Goal: Information Seeking & Learning: Learn about a topic

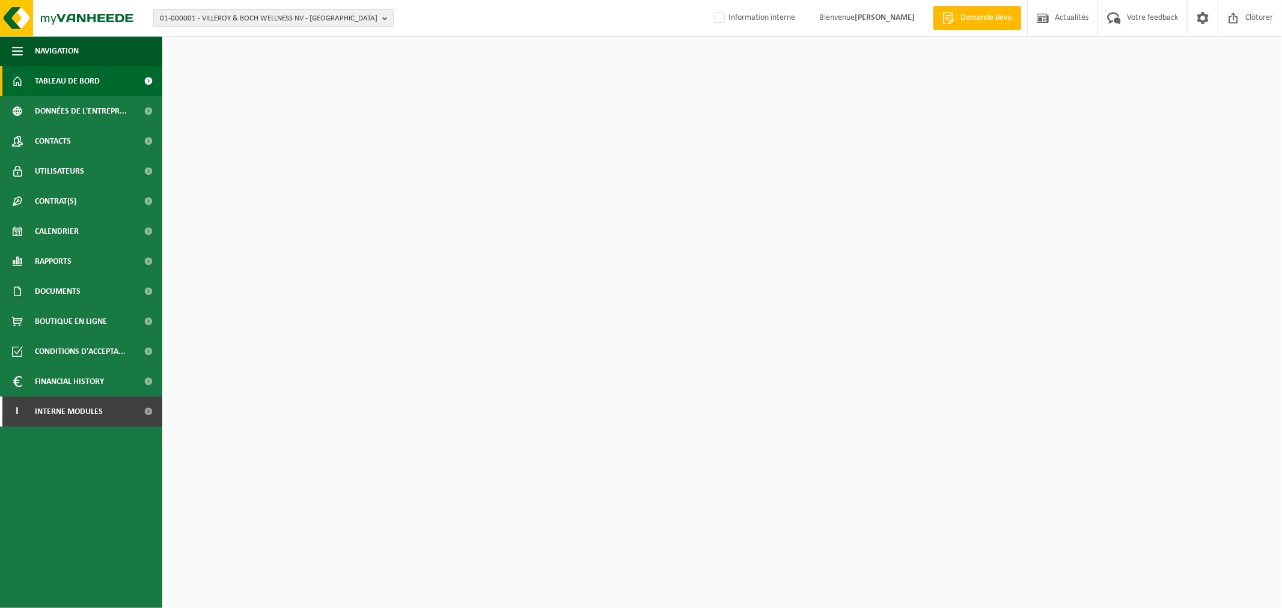
click at [231, 21] on span "01-000001 - VILLEROY & BOCH WELLNESS NV - [GEOGRAPHIC_DATA]" at bounding box center [269, 19] width 218 height 18
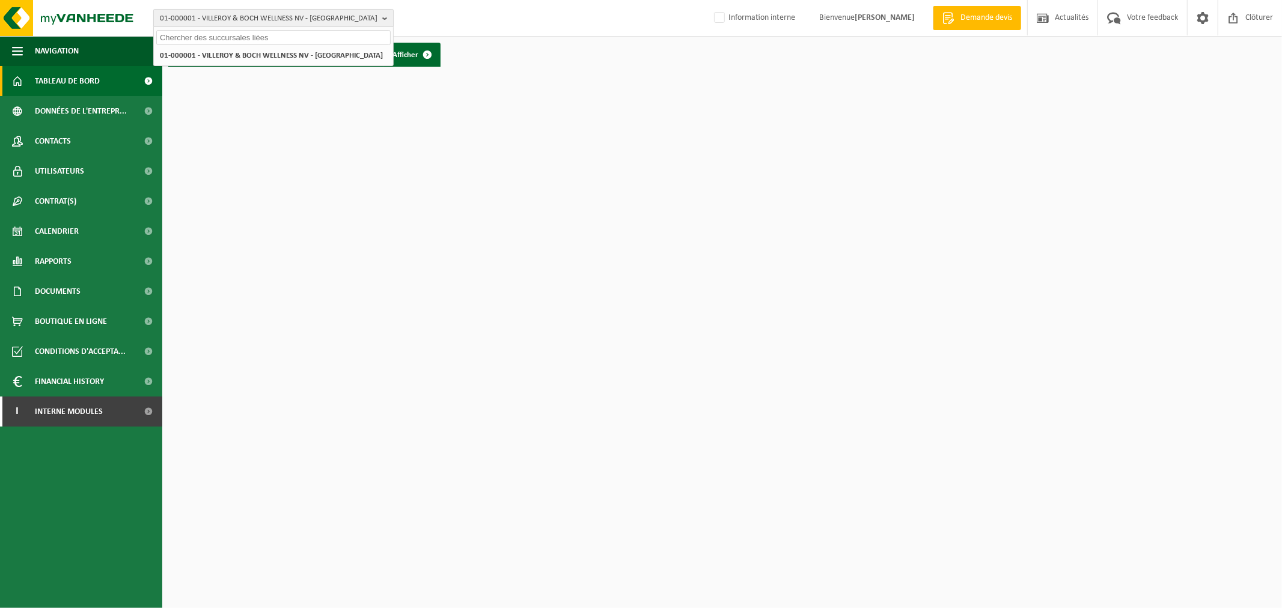
type input "c"
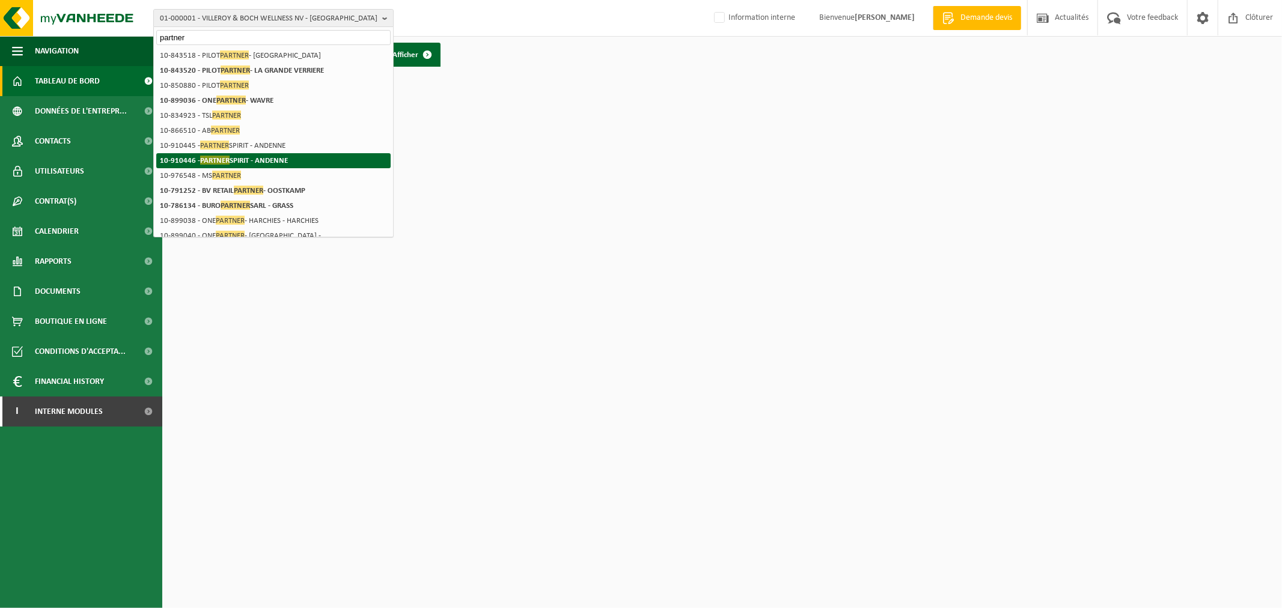
type input "partner"
click at [245, 154] on li "10-910446 - PARTNER SPIRIT - ANDENNE" at bounding box center [273, 160] width 234 height 15
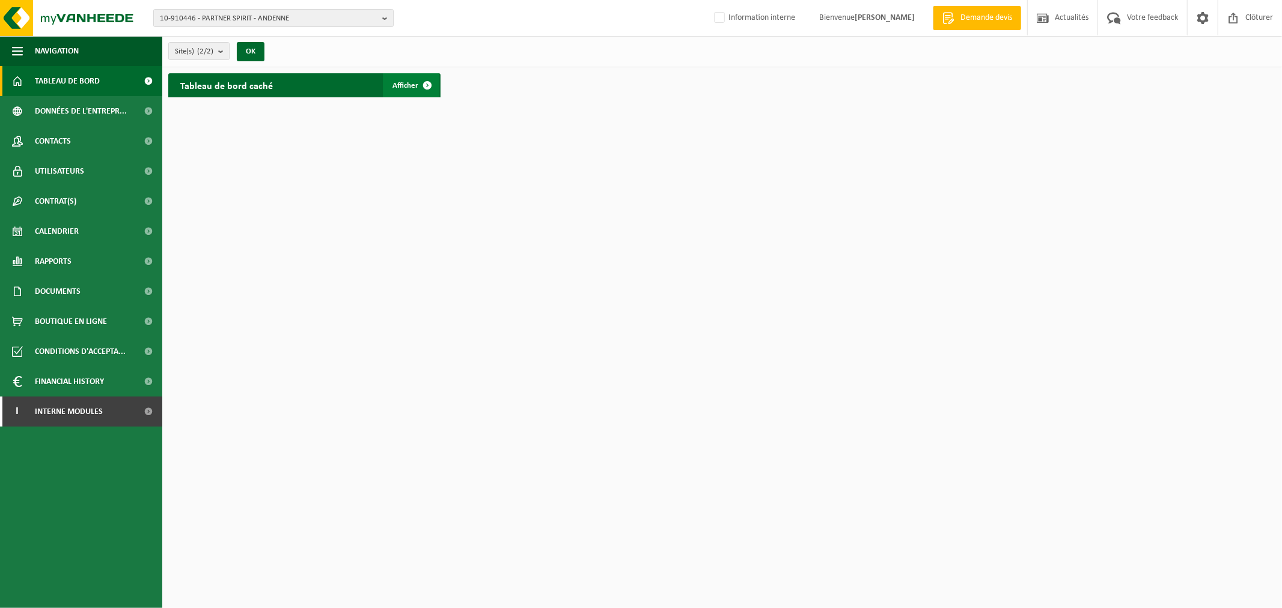
click at [406, 93] on link "Afficher" at bounding box center [411, 85] width 56 height 24
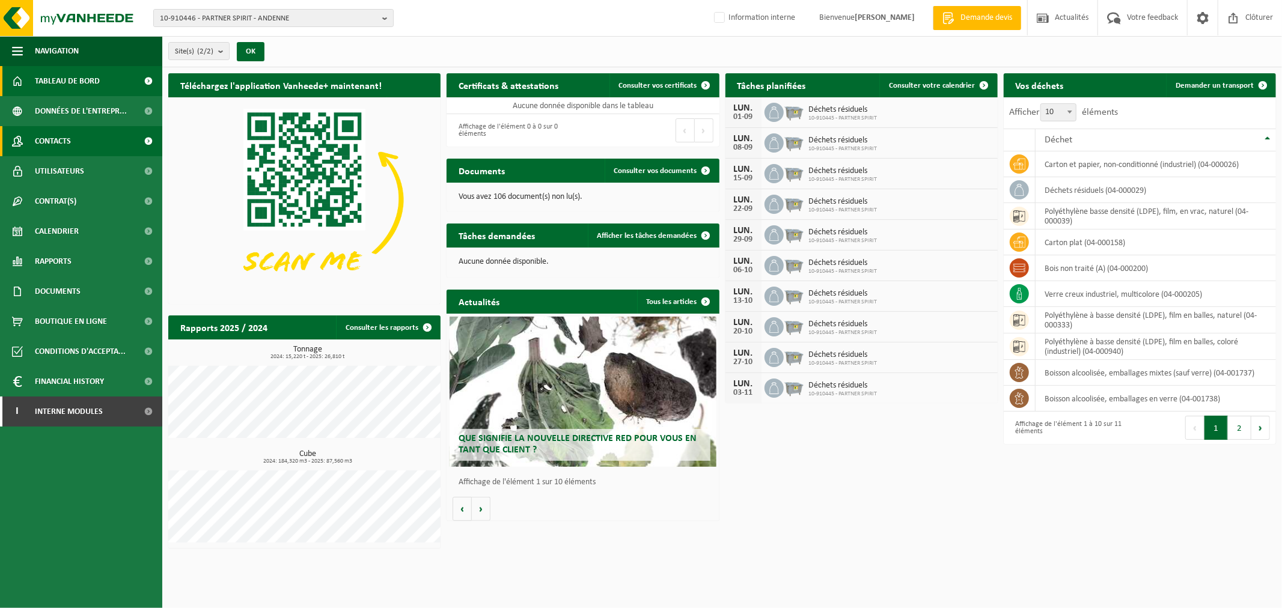
click at [64, 140] on span "Contacts" at bounding box center [53, 141] width 36 height 30
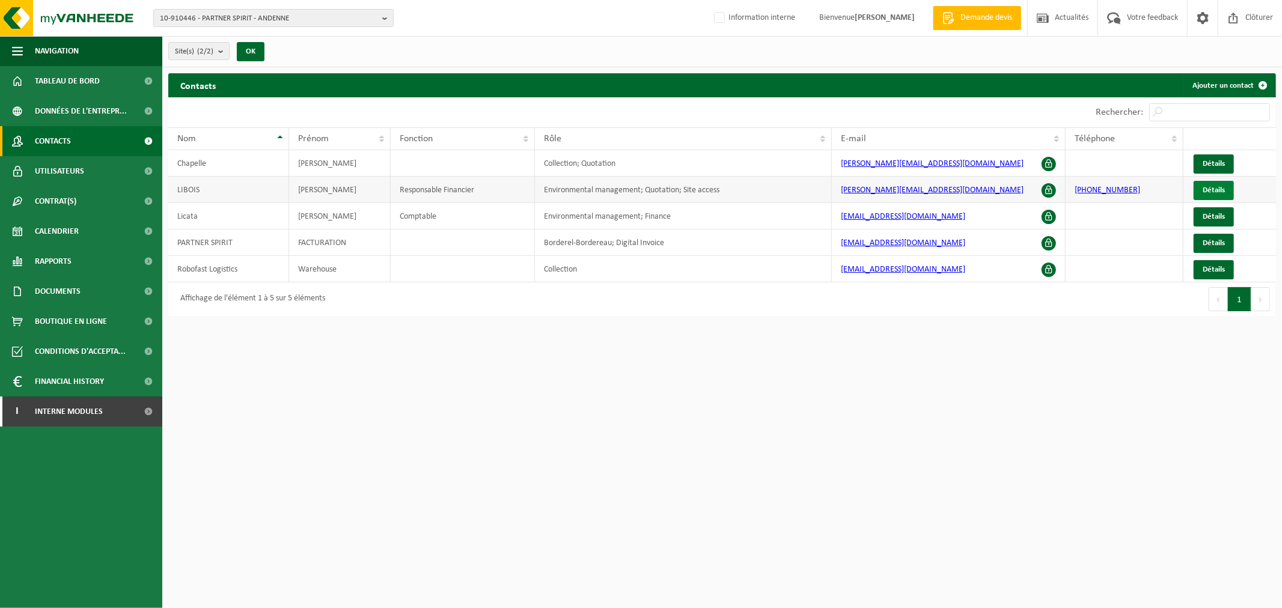
click at [1210, 193] on span "Détails" at bounding box center [1213, 190] width 22 height 8
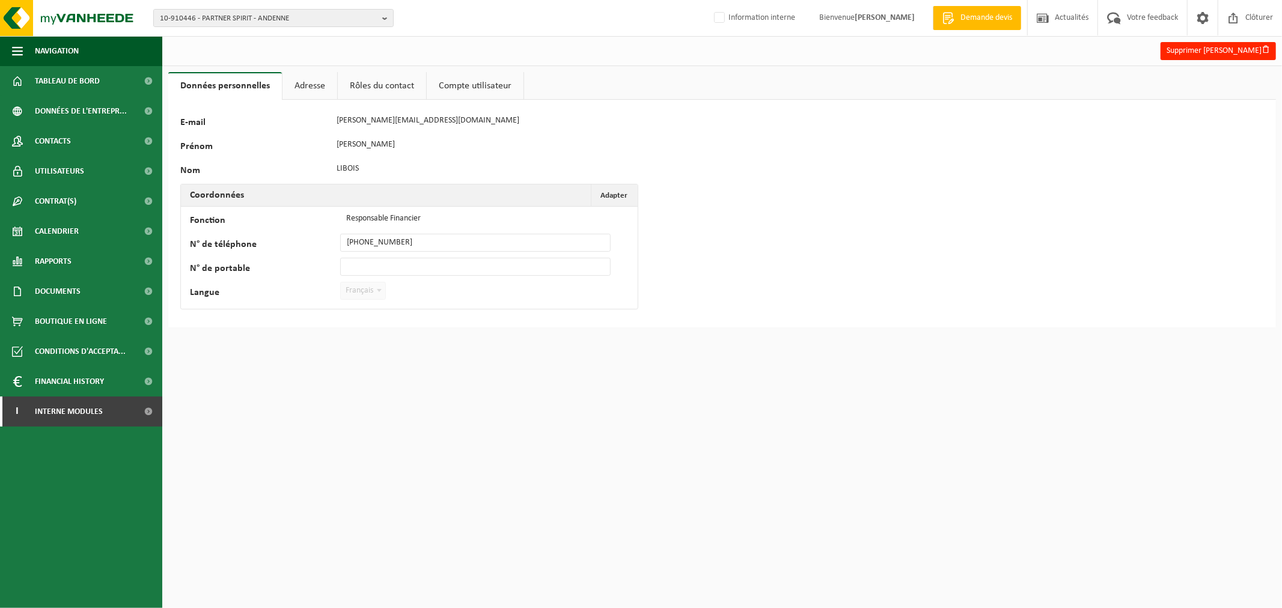
click at [303, 84] on link "Adresse" at bounding box center [309, 86] width 55 height 28
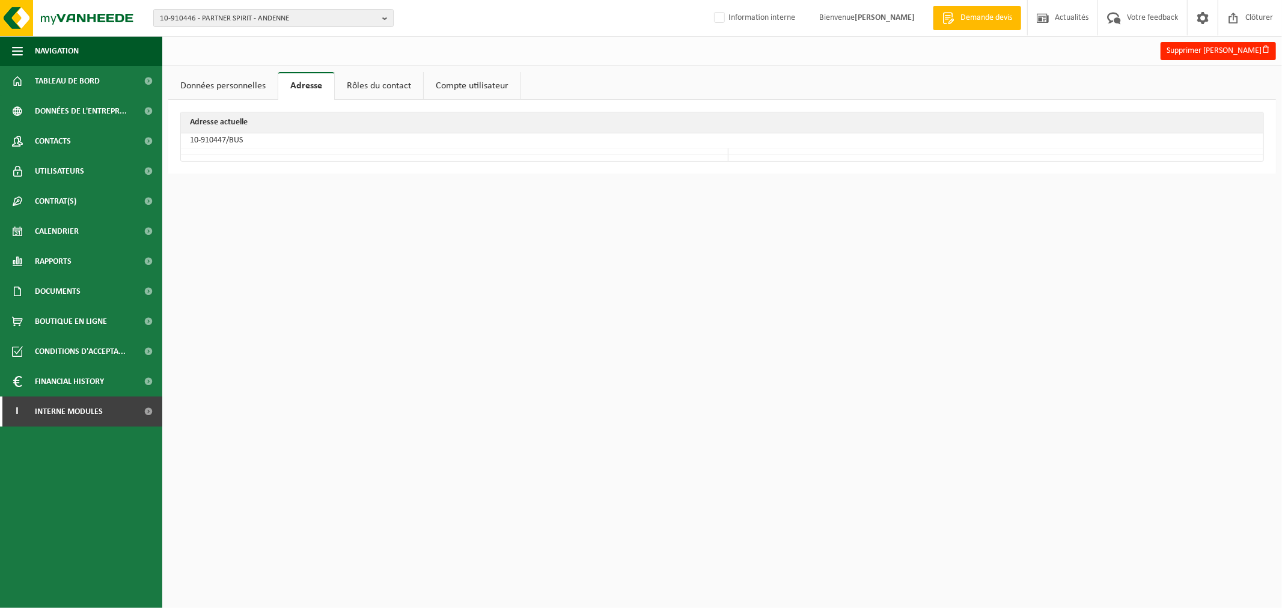
click at [386, 82] on link "Rôles du contact" at bounding box center [379, 86] width 88 height 28
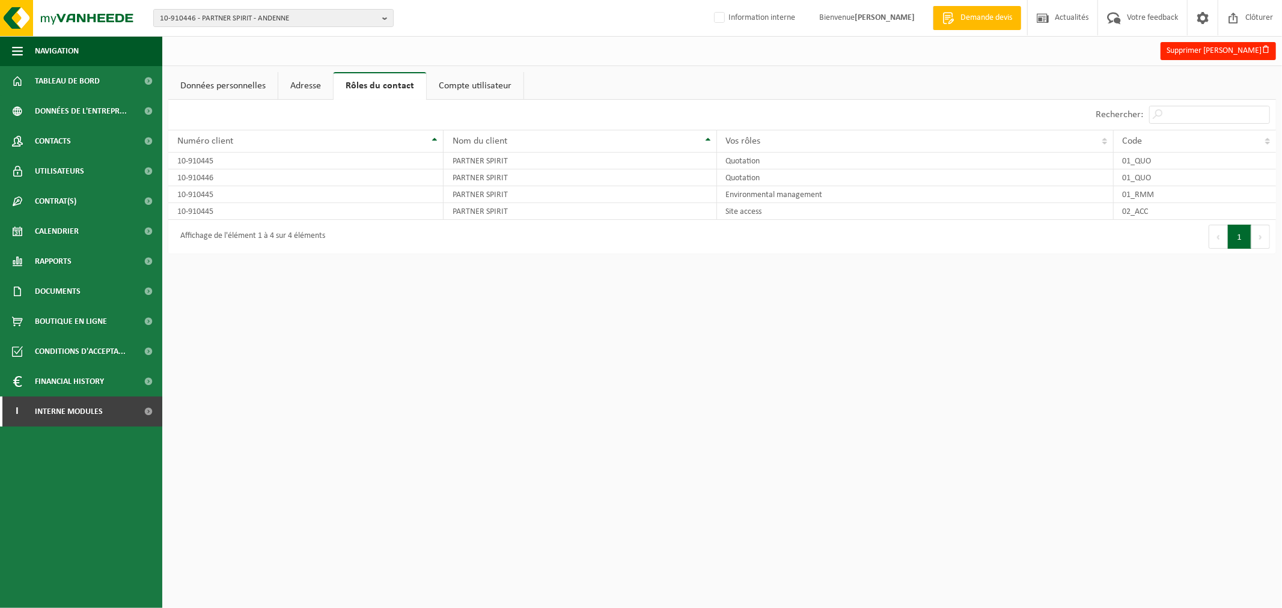
click at [333, 82] on link "Adresse" at bounding box center [305, 86] width 55 height 28
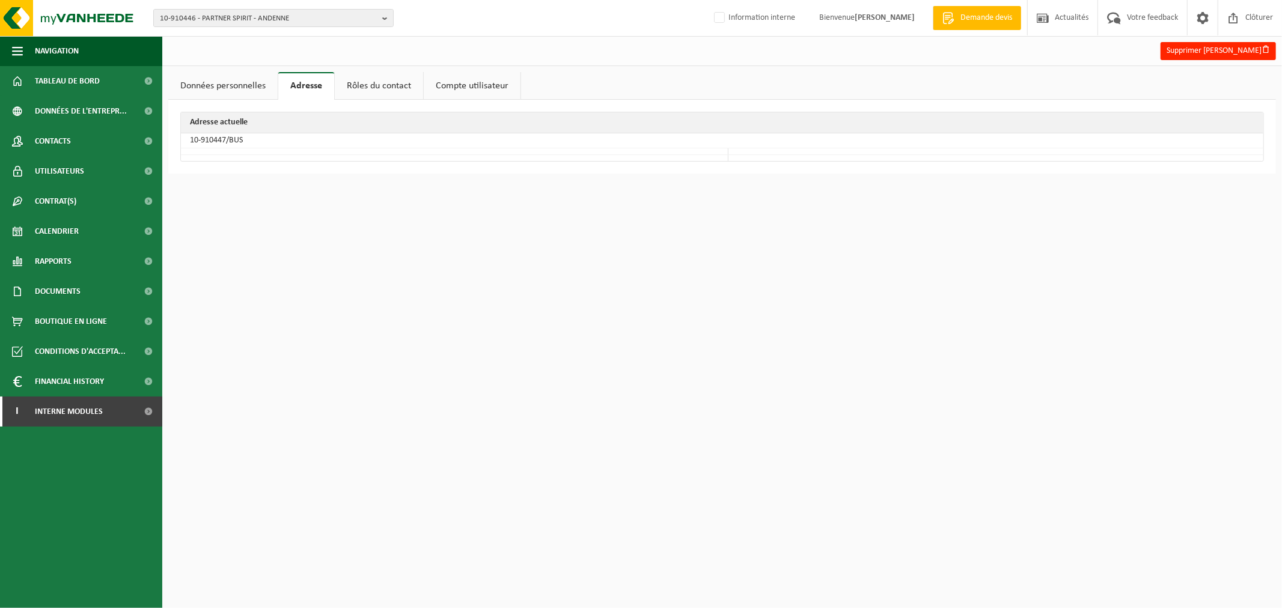
click at [365, 85] on link "Rôles du contact" at bounding box center [379, 86] width 88 height 28
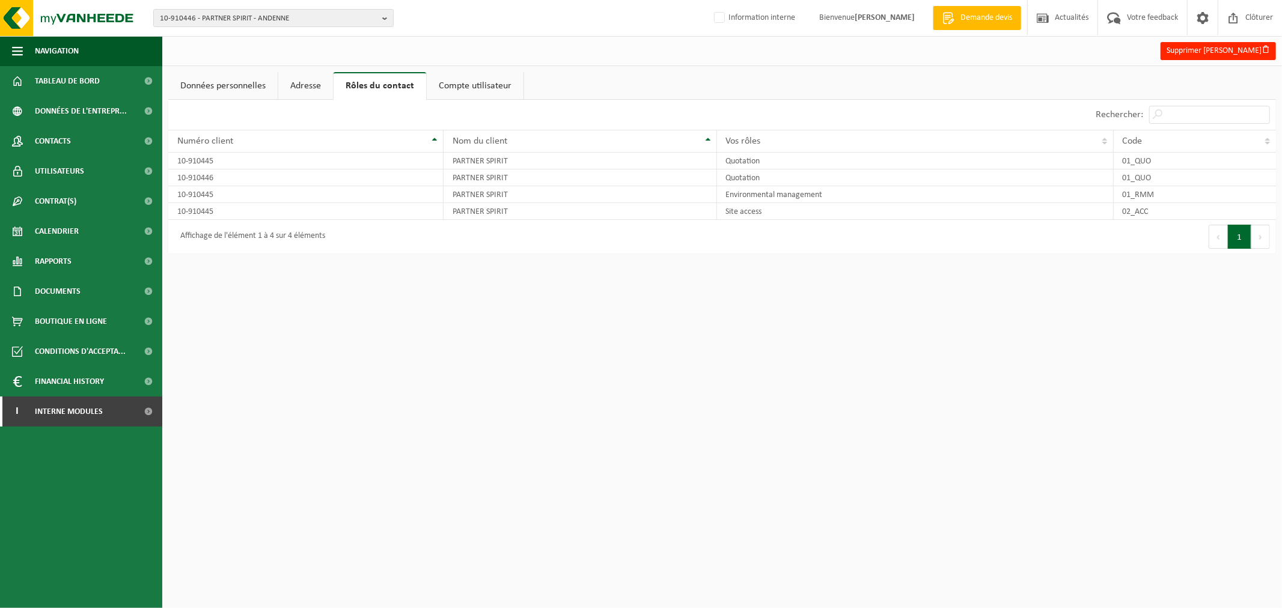
click at [254, 85] on link "Données personnelles" at bounding box center [222, 86] width 109 height 28
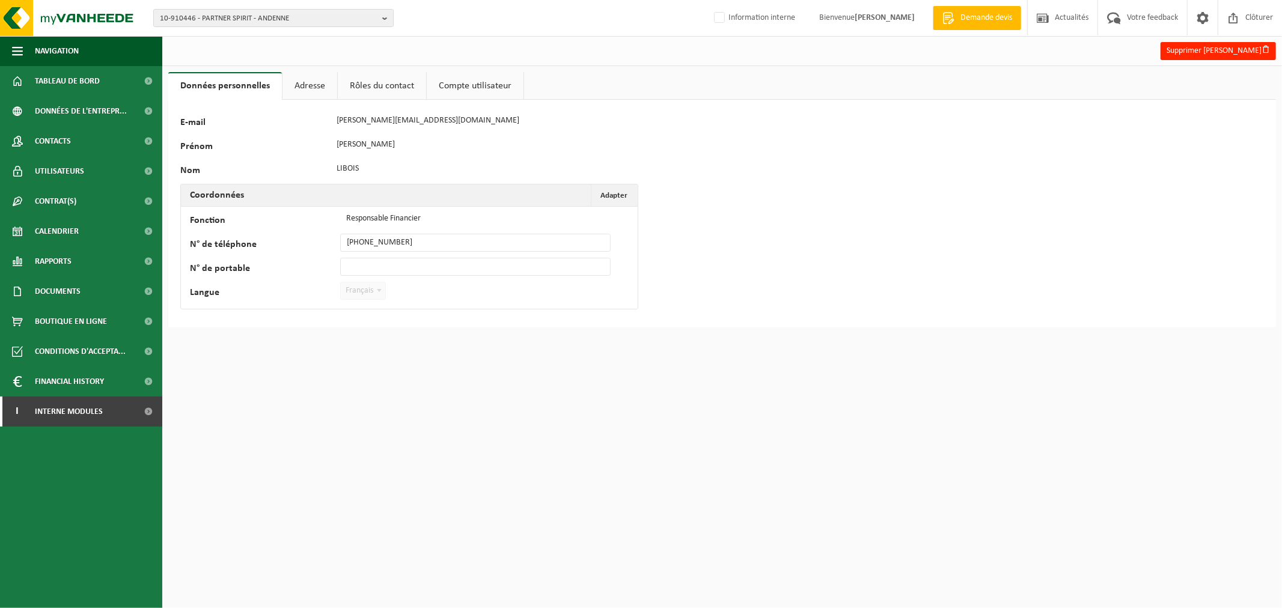
click at [469, 84] on link "Compte utilisateur" at bounding box center [475, 86] width 97 height 28
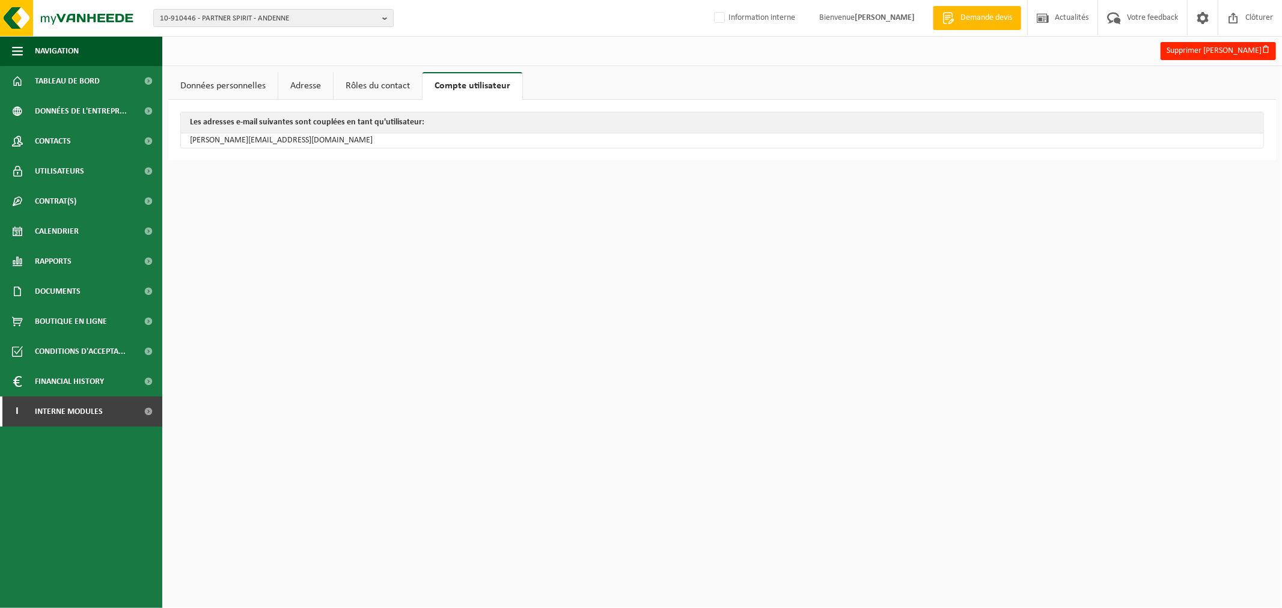
click at [253, 85] on link "Données personnelles" at bounding box center [222, 86] width 109 height 28
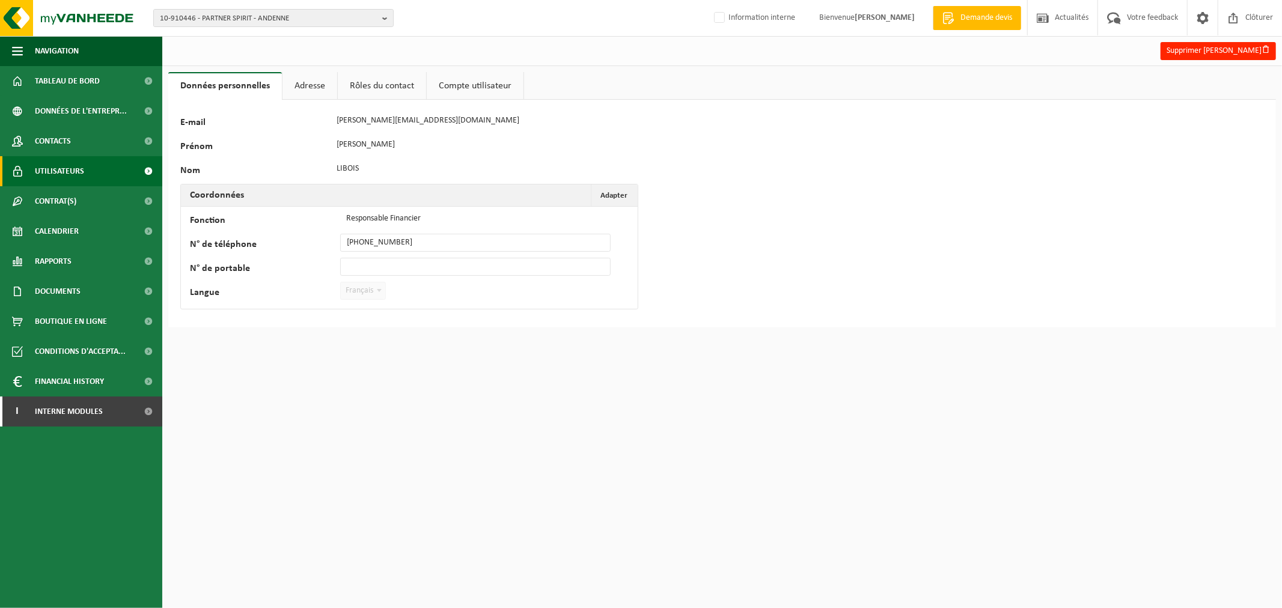
click at [93, 161] on link "Utilisateurs" at bounding box center [81, 171] width 162 height 30
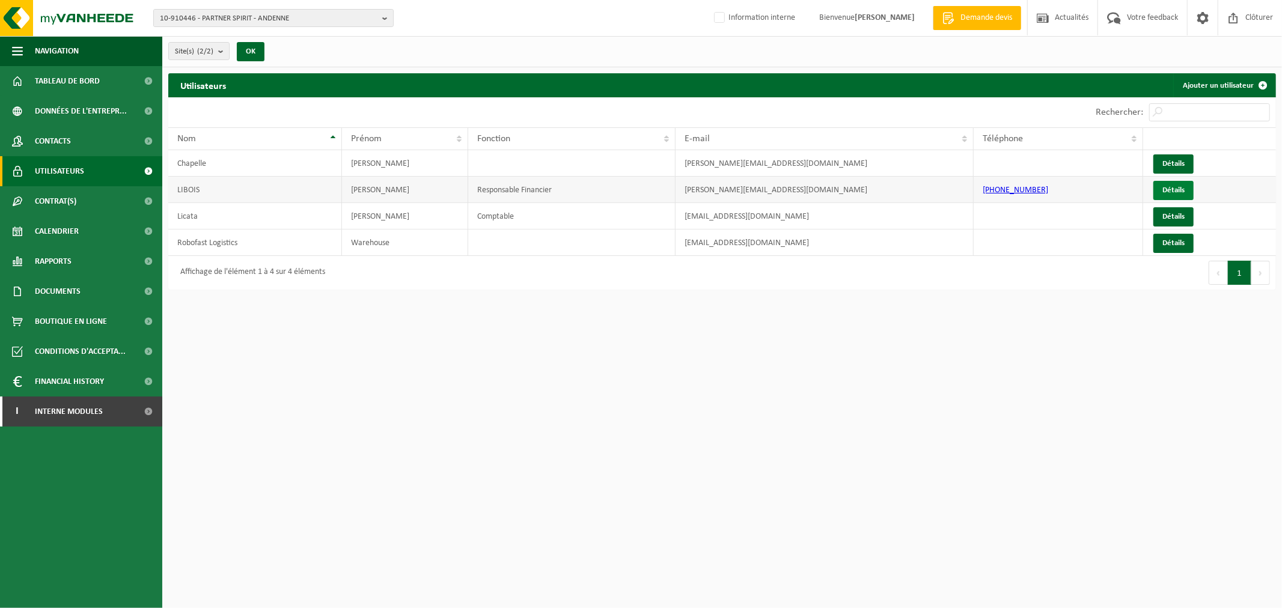
click at [1185, 190] on link "Détails" at bounding box center [1173, 190] width 40 height 19
click at [1163, 165] on link "Détails" at bounding box center [1173, 163] width 40 height 19
click at [1157, 217] on link "Détails" at bounding box center [1173, 216] width 40 height 19
click at [213, 14] on span "10-910446 - PARTNER SPIRIT - ANDENNE" at bounding box center [269, 19] width 218 height 18
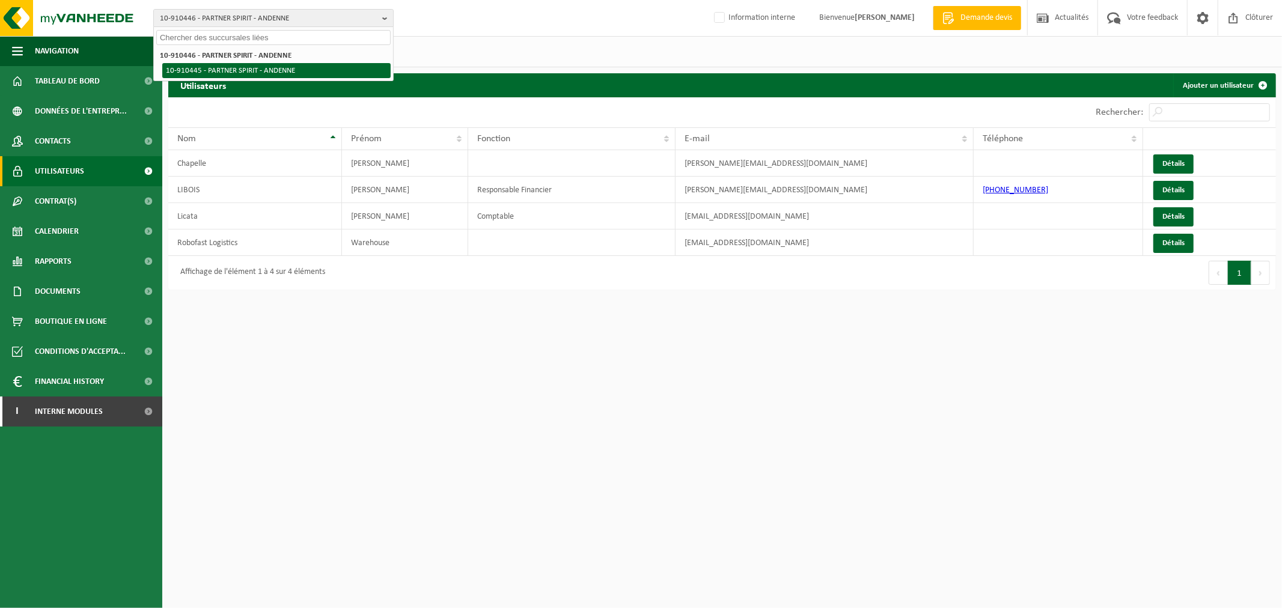
click at [227, 70] on li "10-910445 - PARTNER SPIRIT - ANDENNE" at bounding box center [276, 70] width 228 height 15
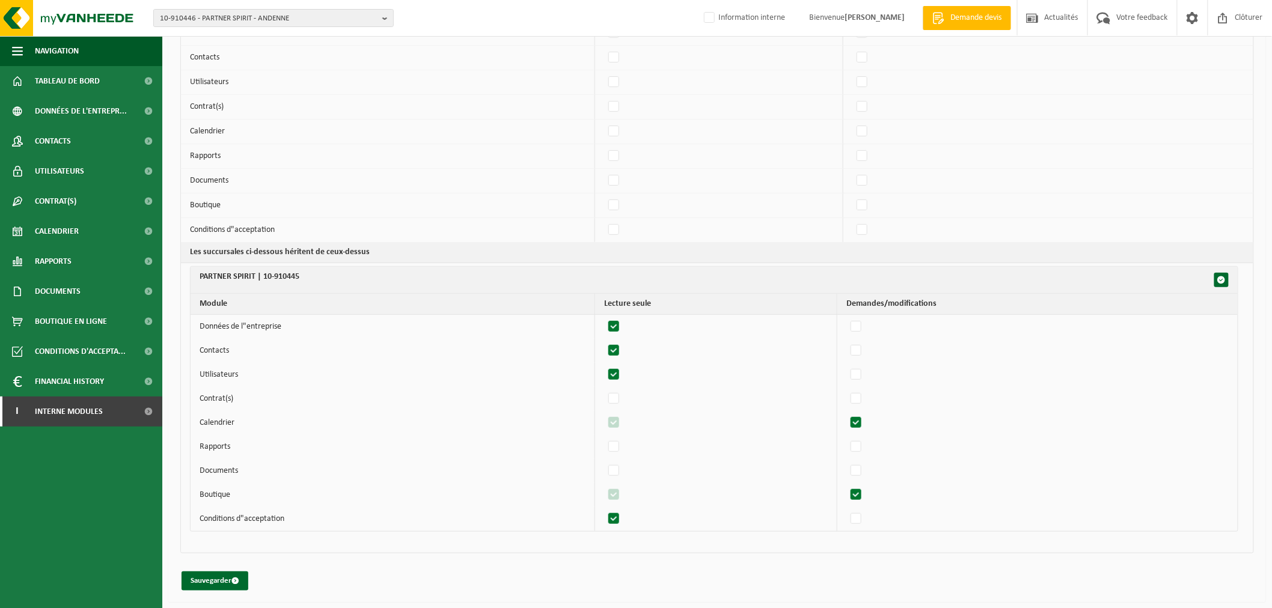
scroll to position [136, 0]
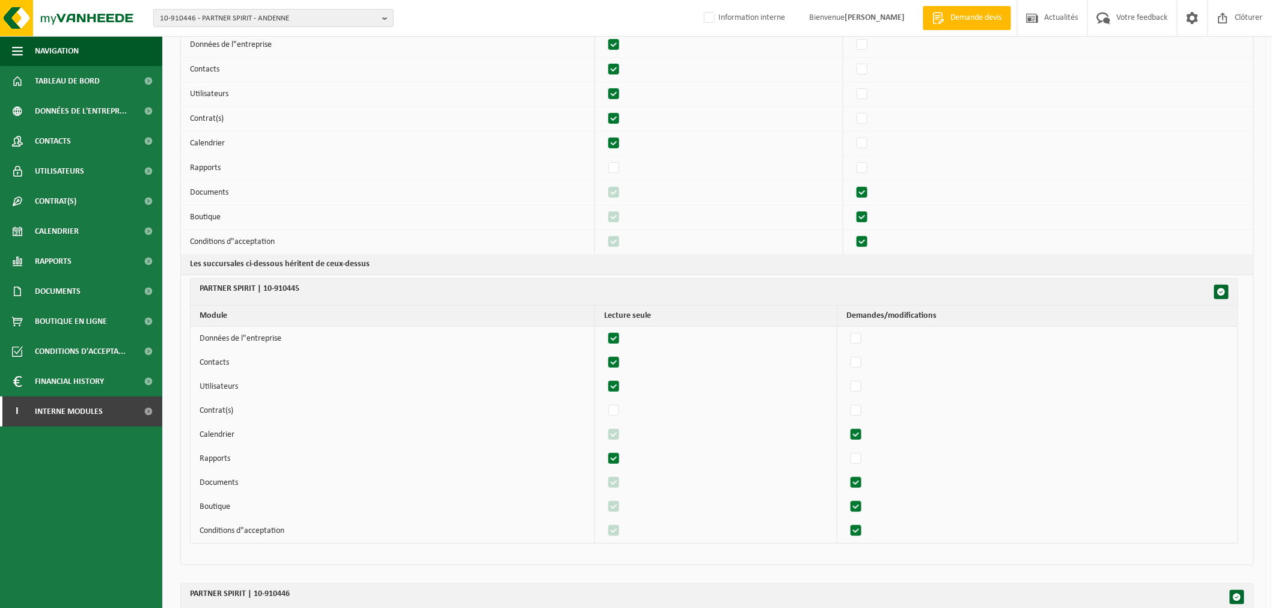
scroll to position [200, 0]
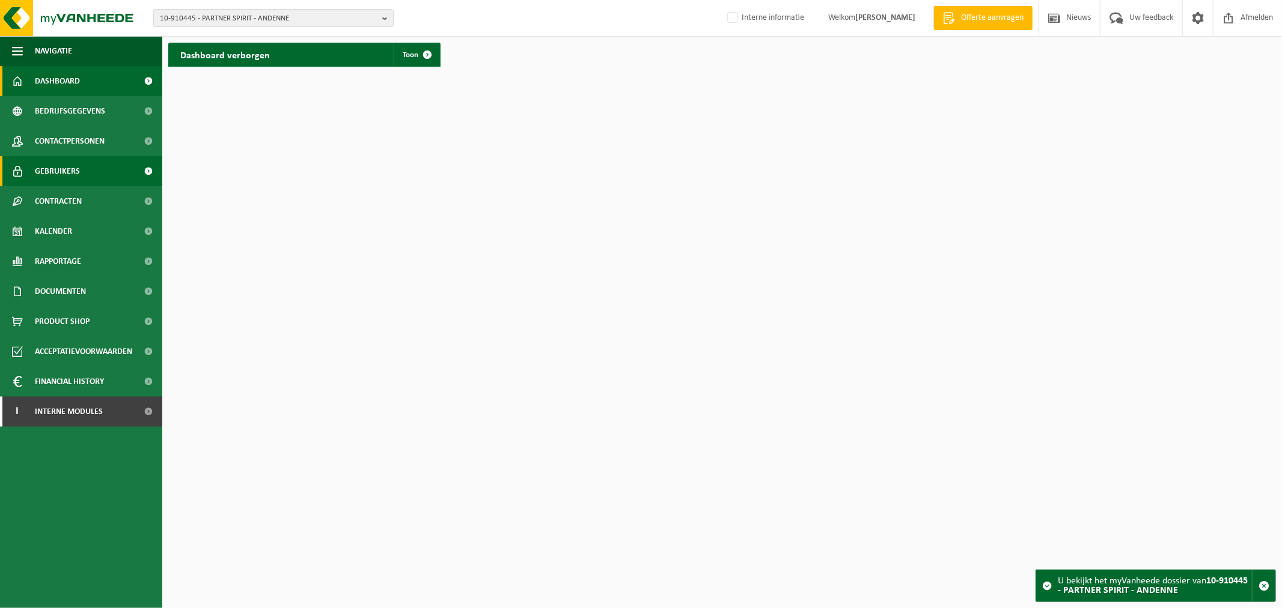
click at [55, 171] on span "Gebruikers" at bounding box center [57, 171] width 45 height 30
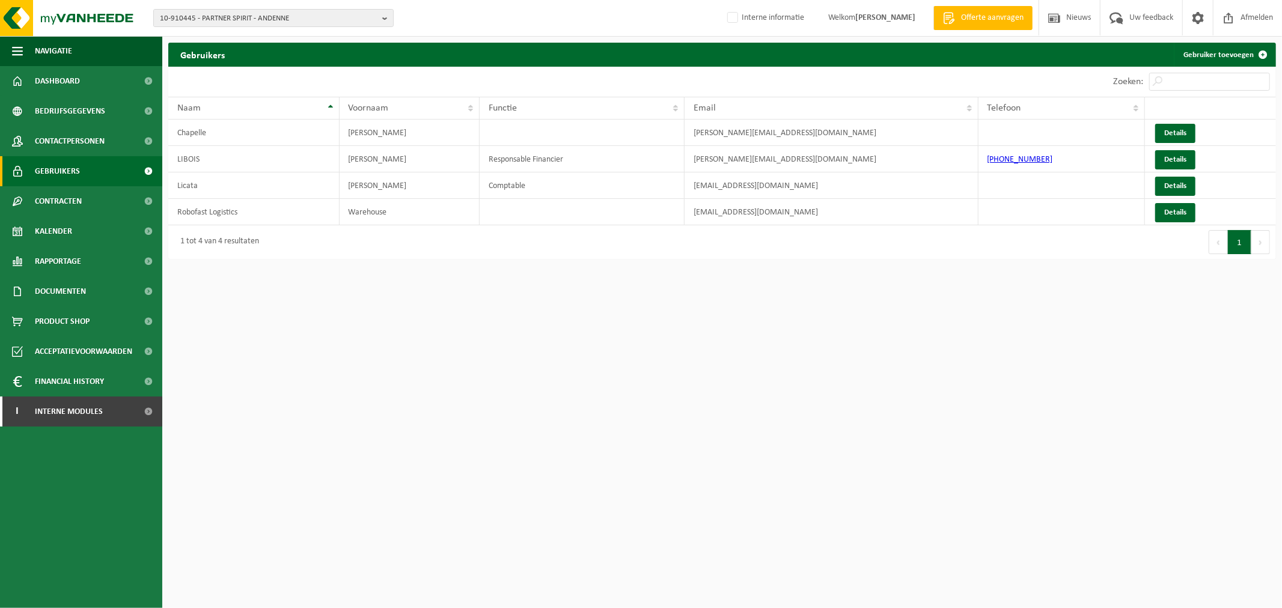
click at [82, 202] on span "Contracten" at bounding box center [58, 201] width 47 height 30
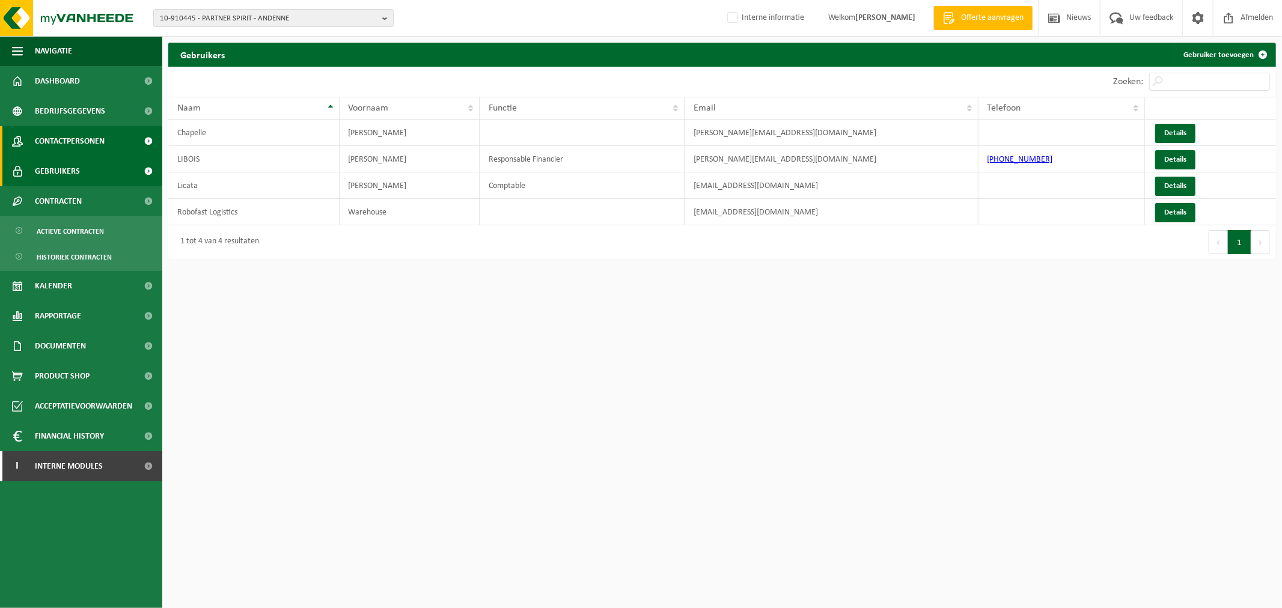
click at [82, 137] on span "Contactpersonen" at bounding box center [70, 141] width 70 height 30
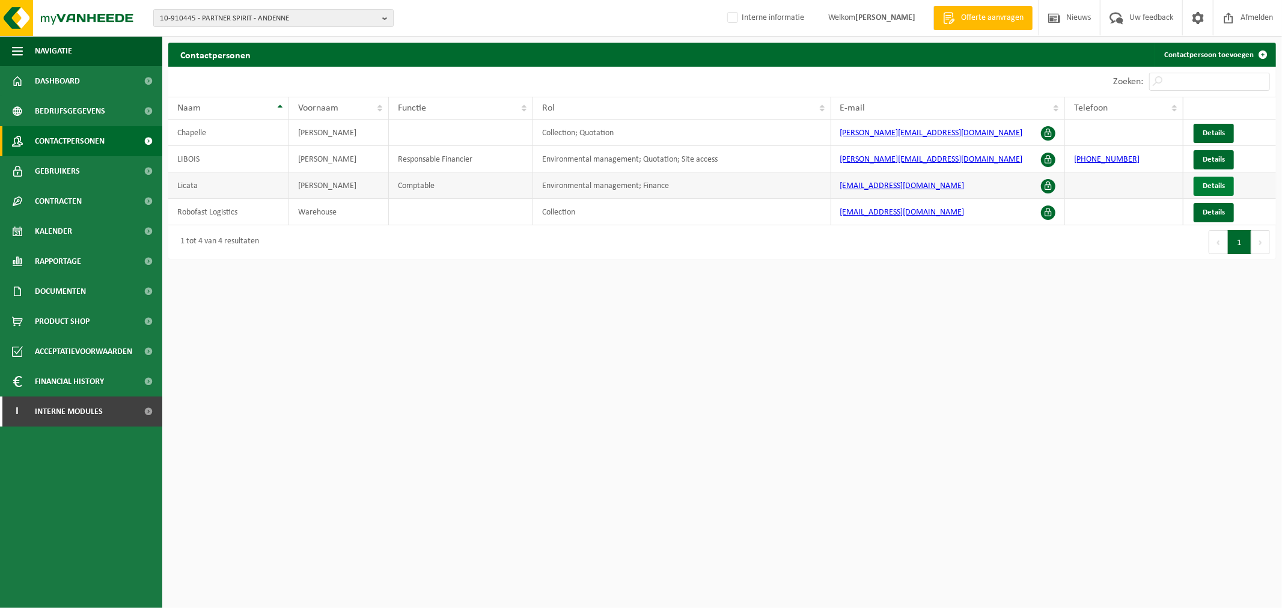
click at [1204, 187] on span "Details" at bounding box center [1213, 186] width 22 height 8
click at [1210, 158] on span "Details" at bounding box center [1213, 160] width 22 height 8
click at [866, 361] on html "10-910445 - PARTNER SPIRIT - ANDENNE 10-910446 - PARTNER SPIRIT - ANDENNE 10-91…" at bounding box center [641, 304] width 1282 height 608
click at [248, 15] on span "10-910445 - PARTNER SPIRIT - ANDENNE" at bounding box center [269, 19] width 218 height 18
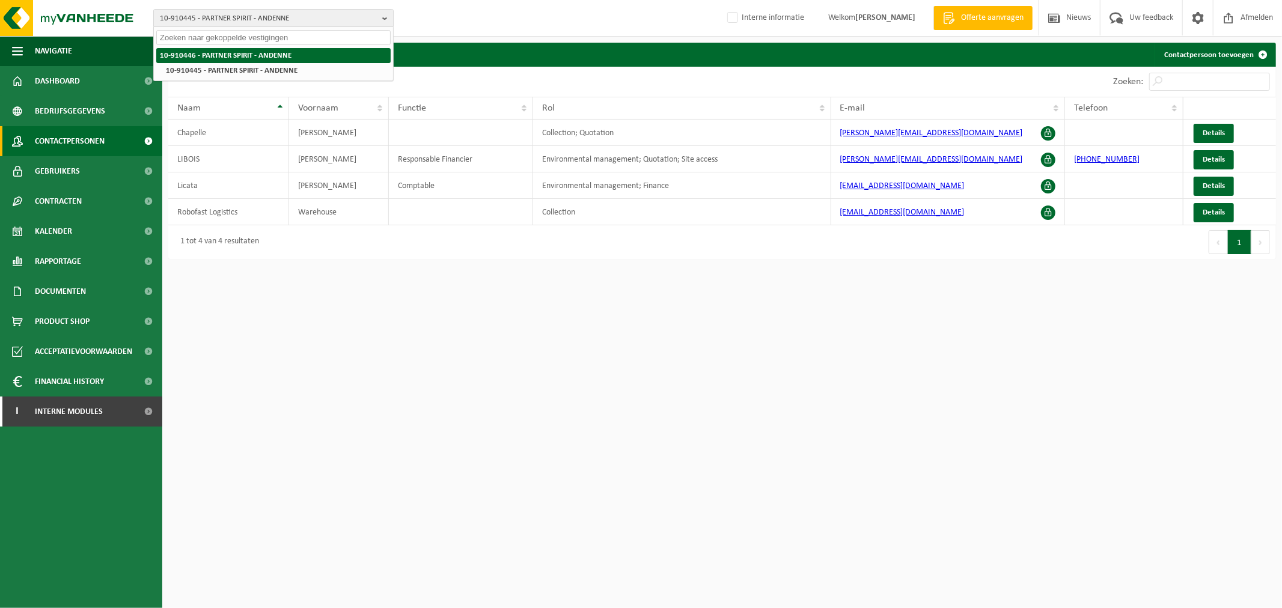
click at [213, 55] on strong "10-910446 - PARTNER SPIRIT - ANDENNE" at bounding box center [226, 56] width 132 height 8
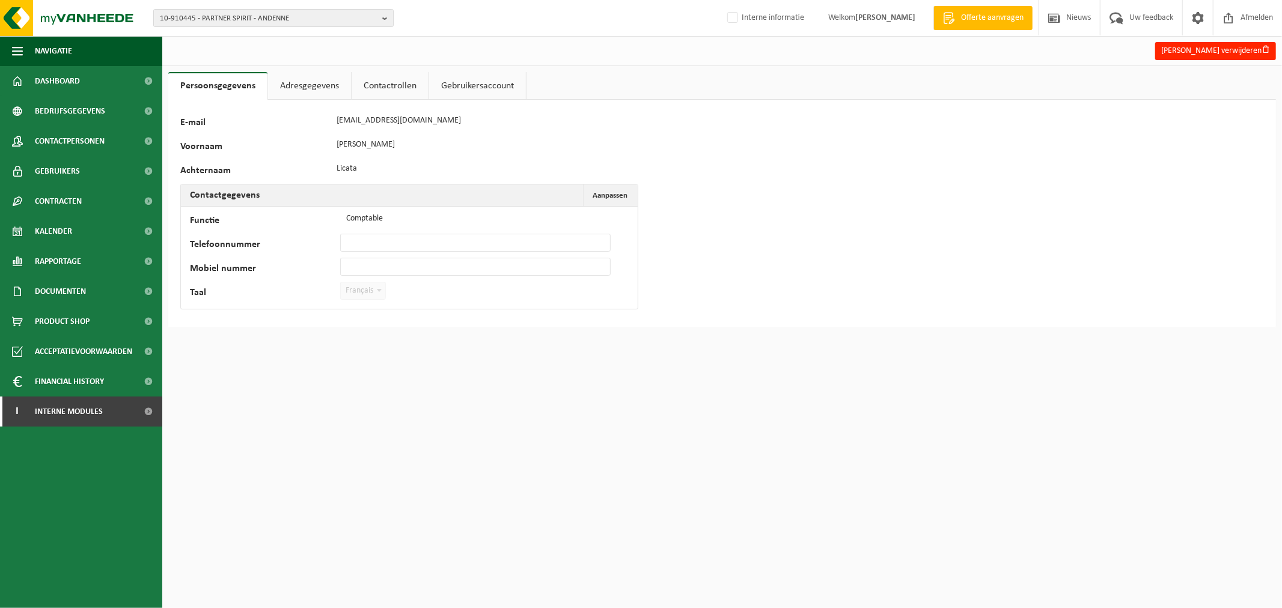
click at [327, 85] on link "Adresgegevens" at bounding box center [309, 86] width 83 height 28
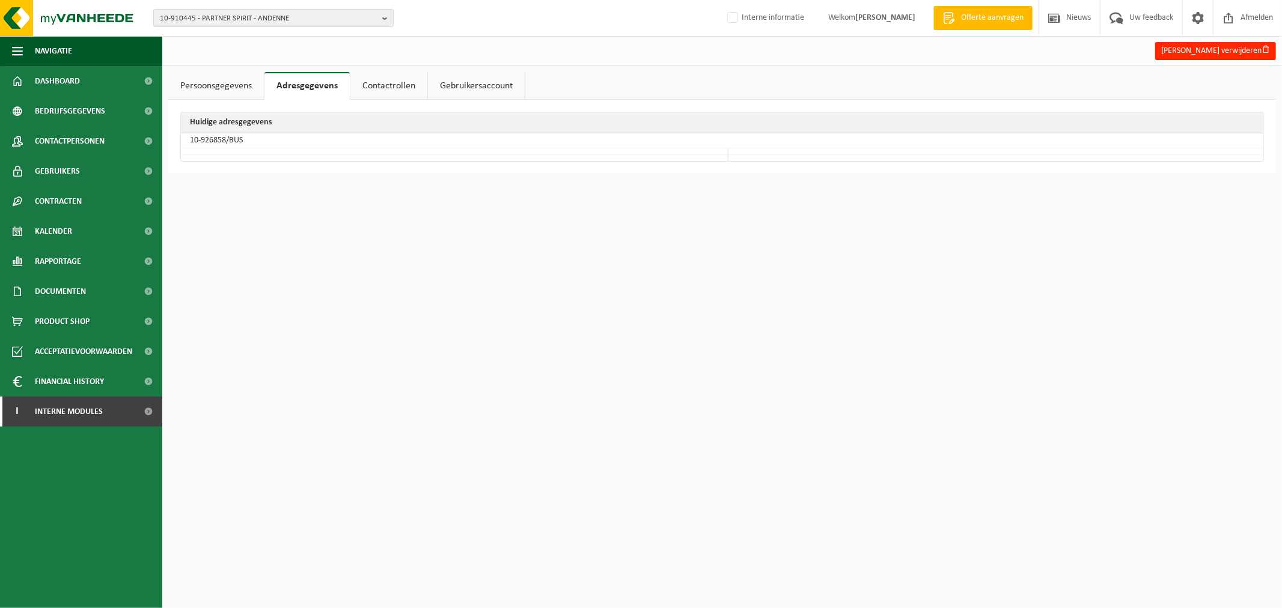
click at [392, 86] on link "Contactrollen" at bounding box center [388, 86] width 77 height 28
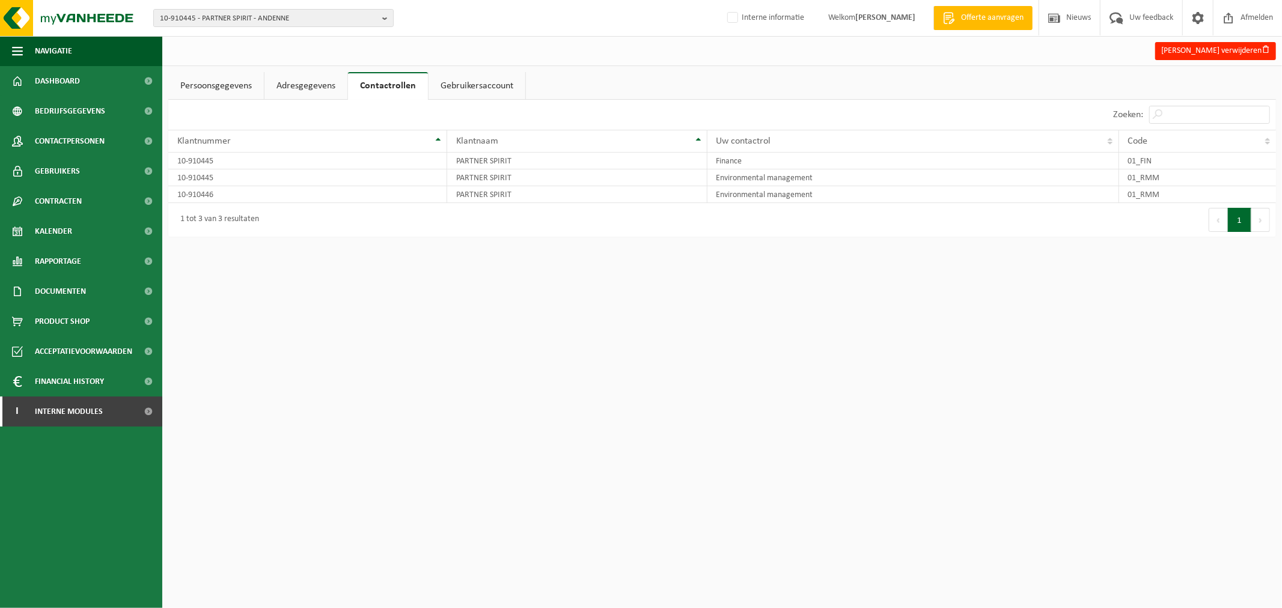
click at [466, 83] on link "Gebruikersaccount" at bounding box center [476, 86] width 97 height 28
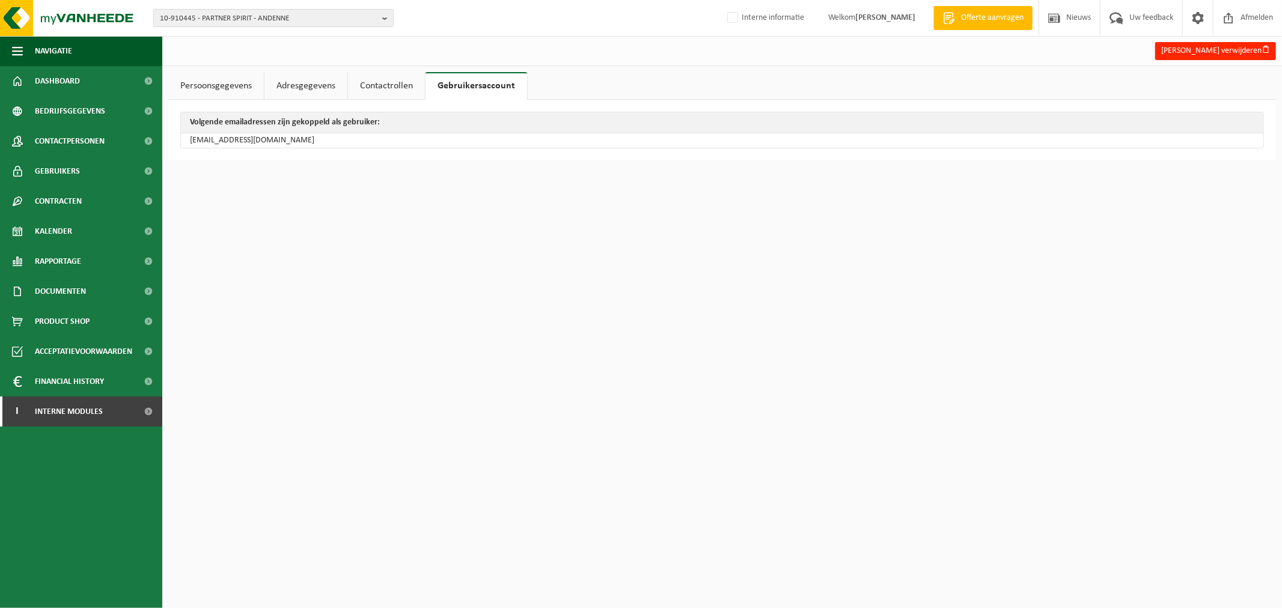
click at [225, 85] on link "Persoonsgegevens" at bounding box center [216, 86] width 96 height 28
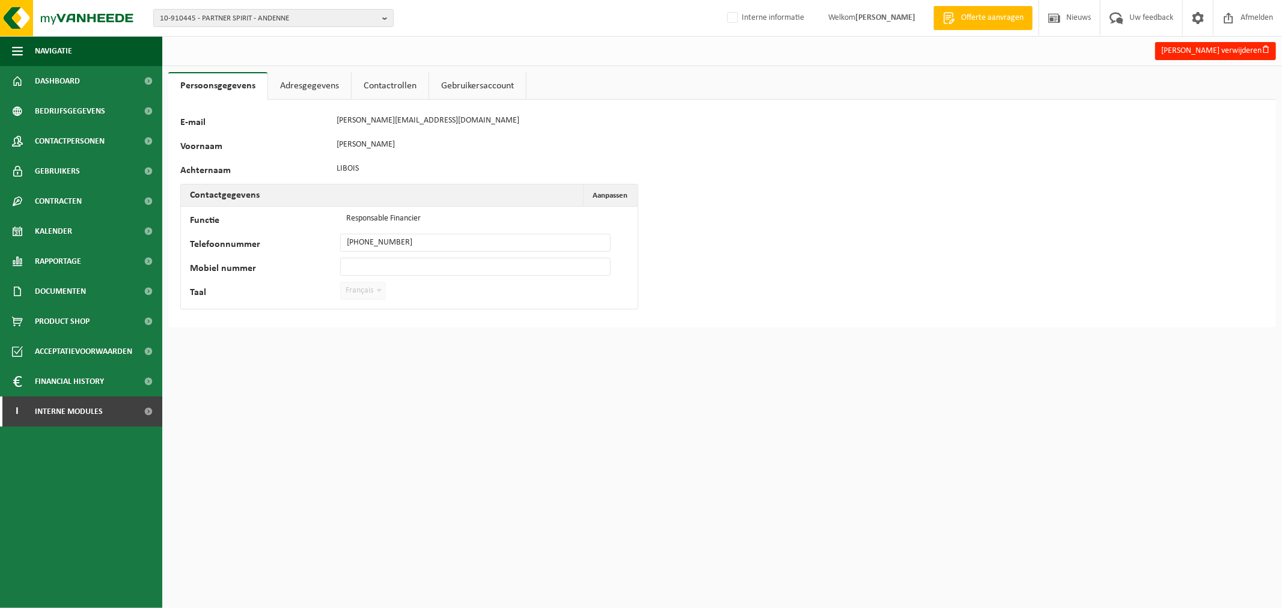
click at [319, 78] on link "Adresgegevens" at bounding box center [309, 86] width 83 height 28
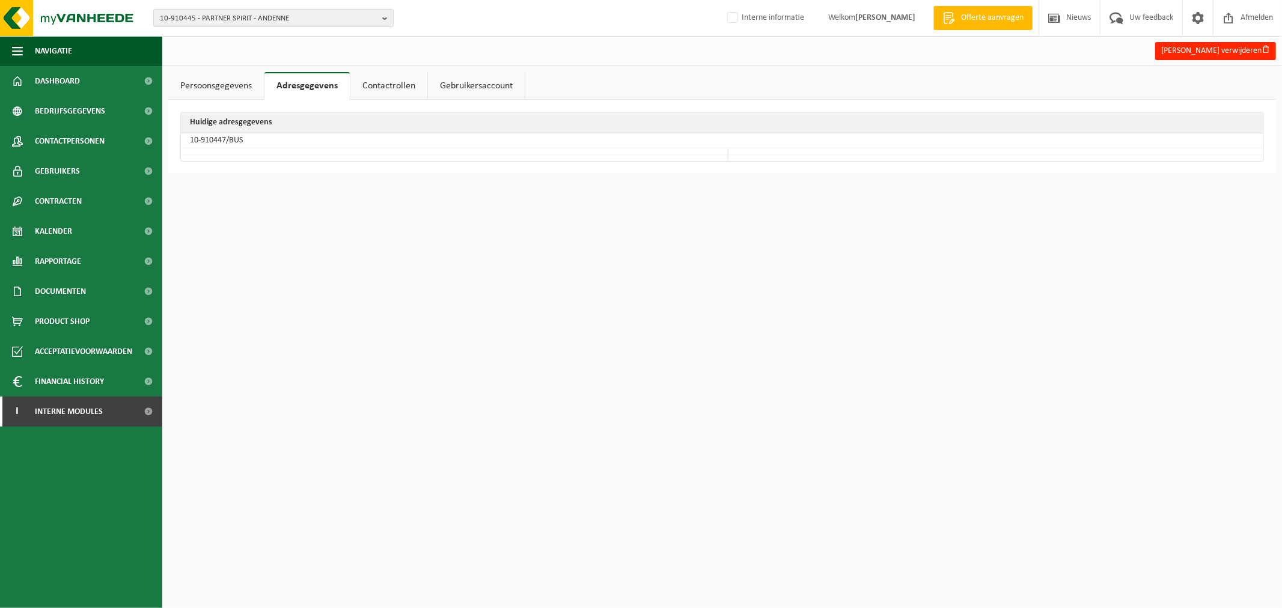
click at [393, 88] on link "Contactrollen" at bounding box center [388, 86] width 77 height 28
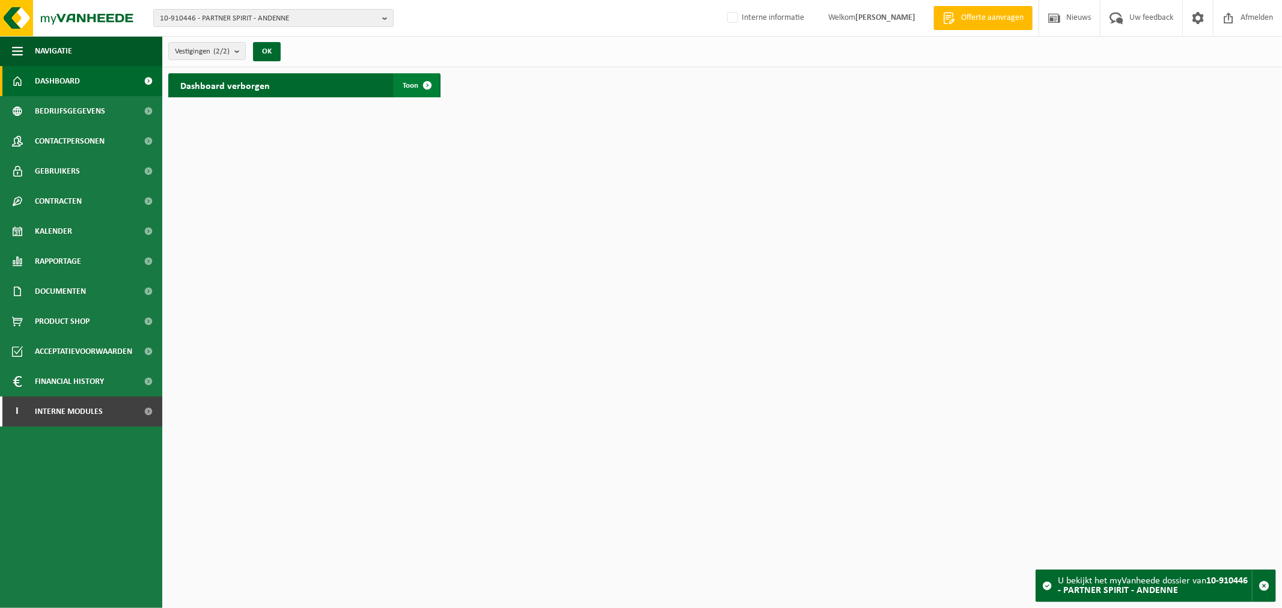
click at [406, 82] on span "Toon" at bounding box center [411, 86] width 16 height 8
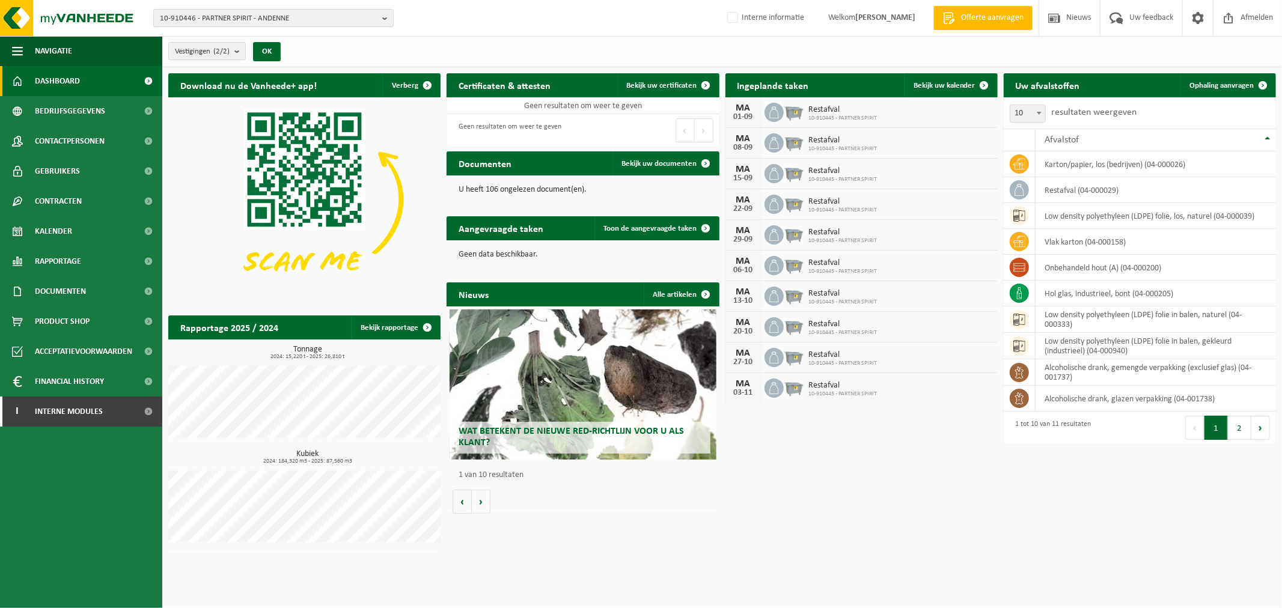
click at [564, 398] on div "Wat betekent de nieuwe RED-richtlijn voor u als klant?" at bounding box center [582, 384] width 267 height 150
click at [796, 535] on div "Download nu de Vanheede+ app! Verberg Certificaten & attesten Bekijk uw certifi…" at bounding box center [721, 310] width 1113 height 487
click at [216, 20] on span "10-910446 - PARTNER SPIRIT - ANDENNE" at bounding box center [269, 19] width 218 height 18
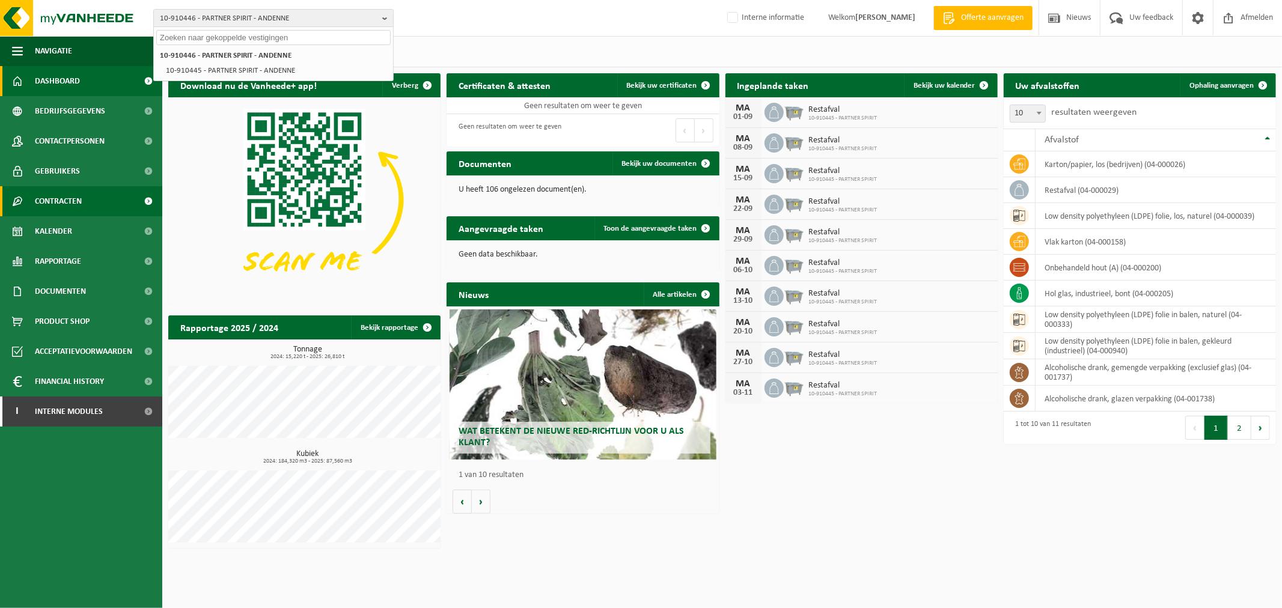
click at [94, 199] on link "Contracten" at bounding box center [81, 201] width 162 height 30
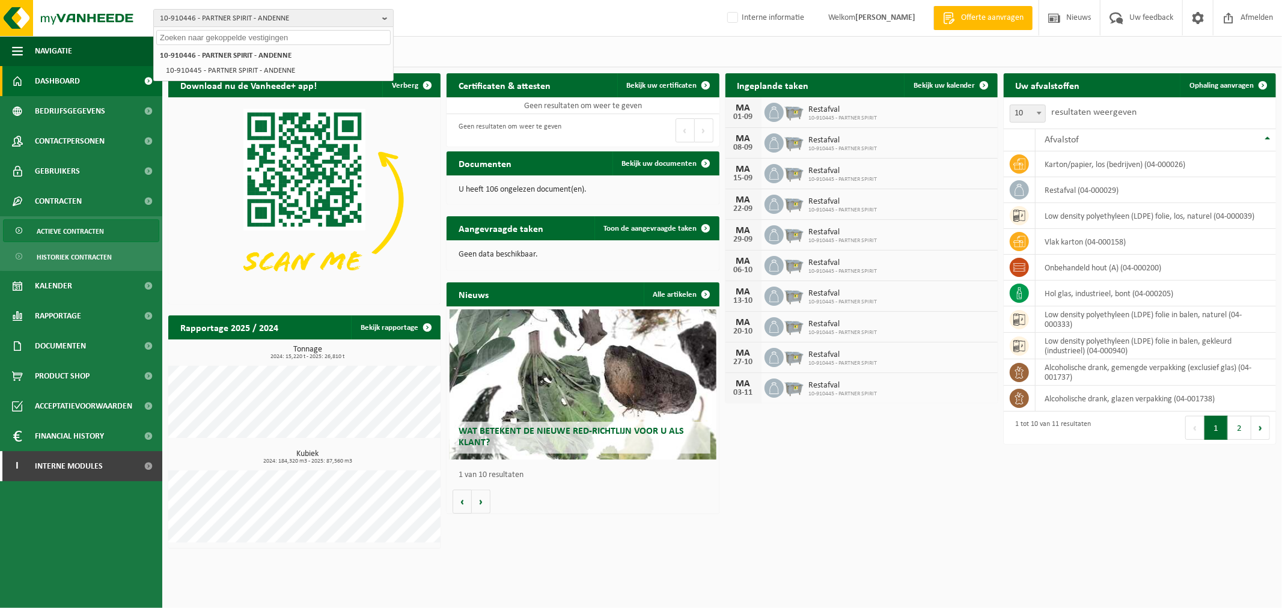
click at [102, 226] on span "Actieve contracten" at bounding box center [70, 231] width 67 height 23
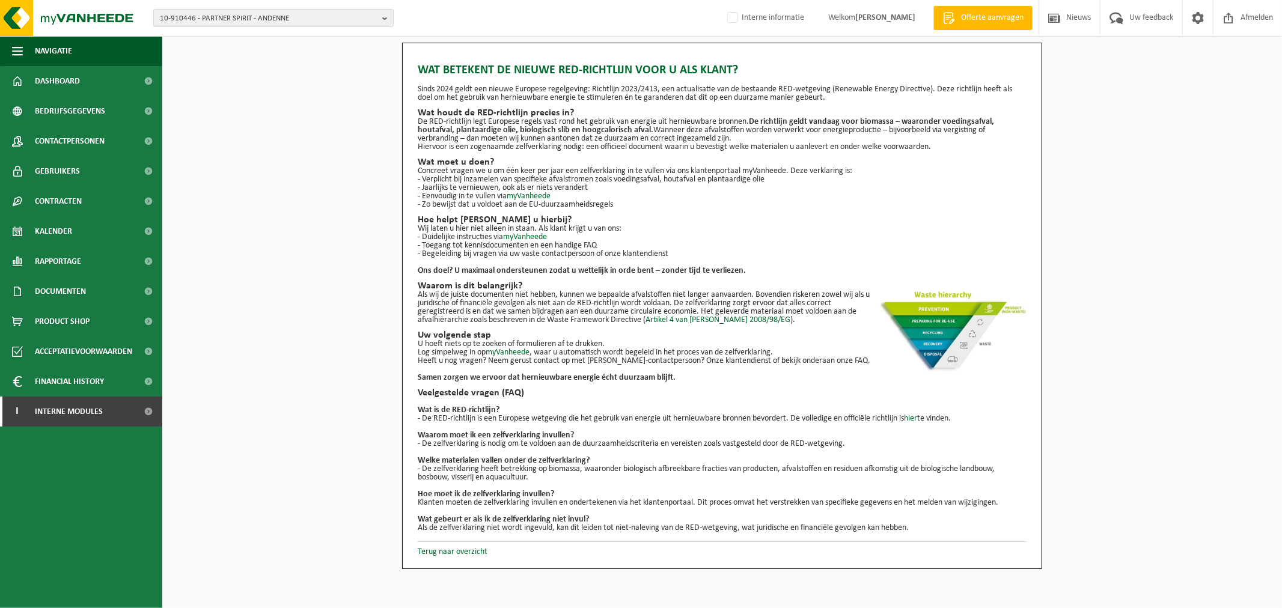
click at [738, 147] on p "Hiervoor is een zogenaamde zelfverklaring nodig: een officieel document waarin …" at bounding box center [722, 147] width 609 height 8
click at [230, 70] on div "Wat betekent de nieuwe RED-richtlijn voor u als klant? Sinds 2024 geldt een nie…" at bounding box center [721, 306] width 1119 height 526
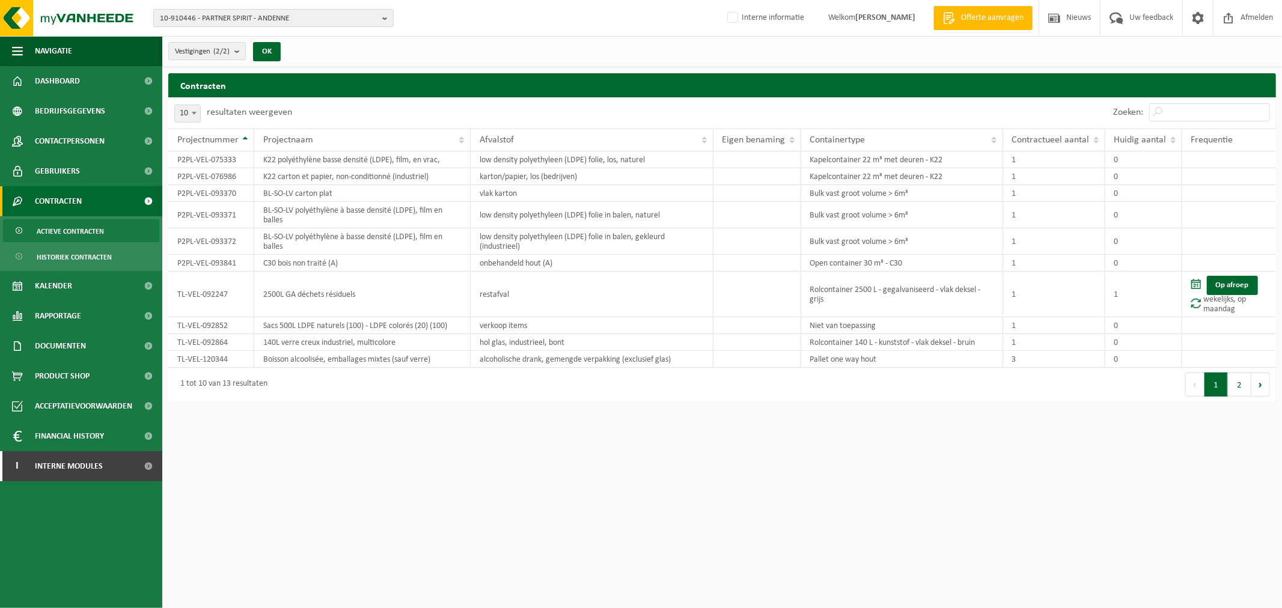
click at [346, 16] on span "10-910446 - PARTNER SPIRIT - ANDENNE" at bounding box center [269, 19] width 218 height 18
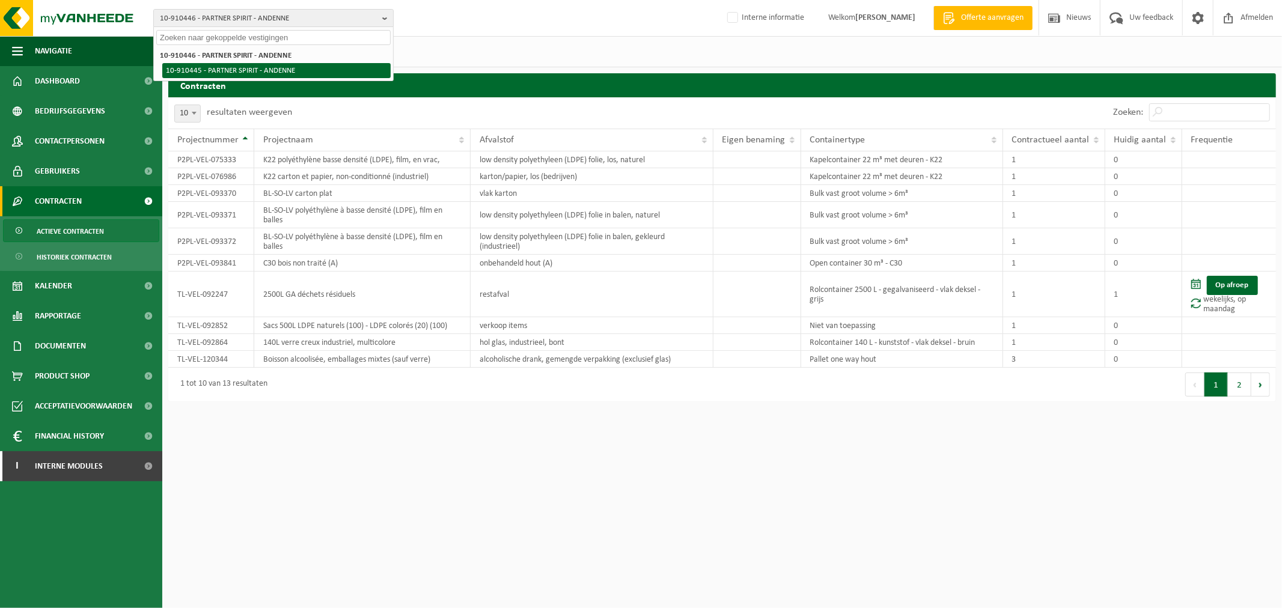
click at [323, 65] on li "10-910445 - PARTNER SPIRIT - ANDENNE" at bounding box center [276, 70] width 228 height 15
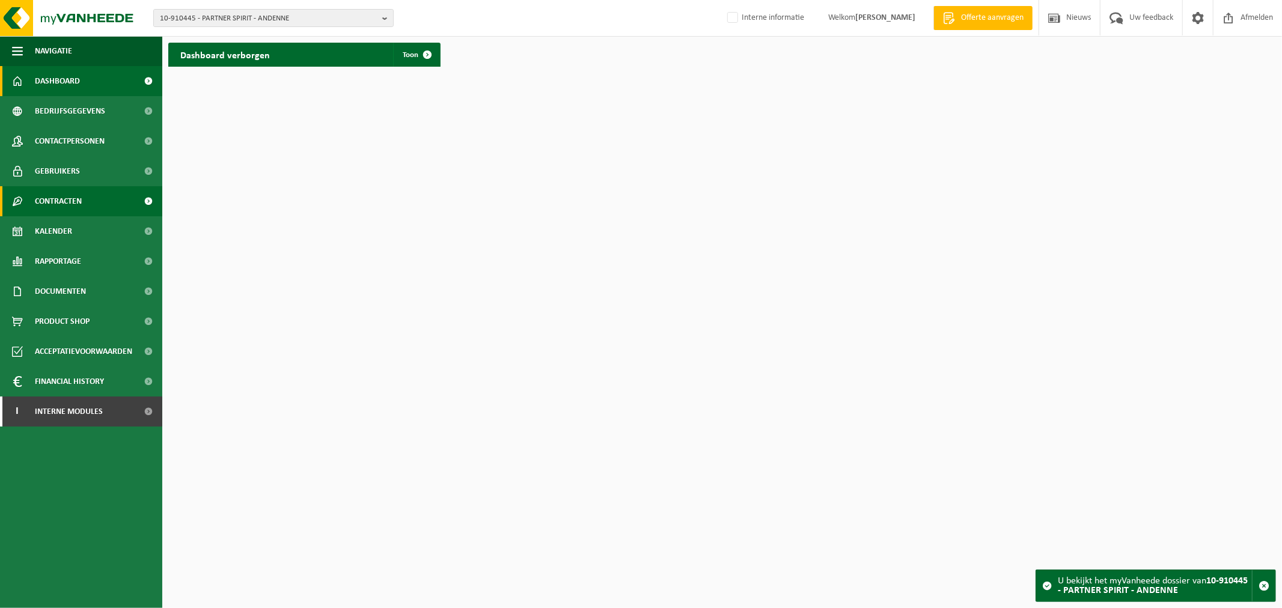
click at [89, 206] on link "Contracten" at bounding box center [81, 201] width 162 height 30
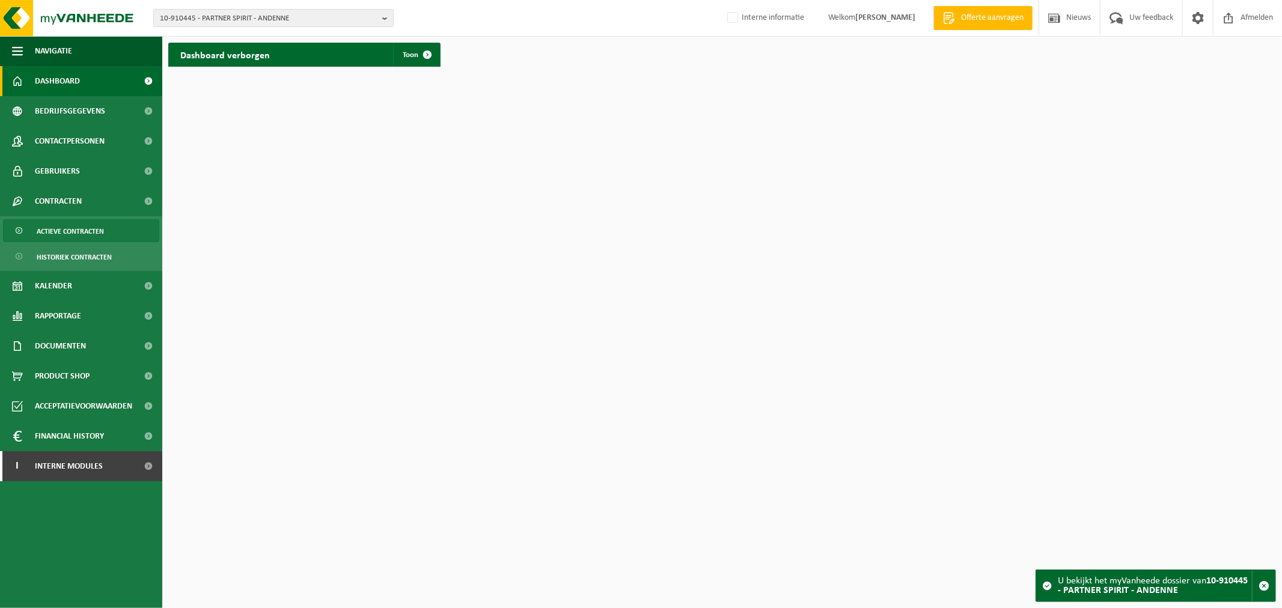
click at [91, 233] on span "Actieve contracten" at bounding box center [70, 231] width 67 height 23
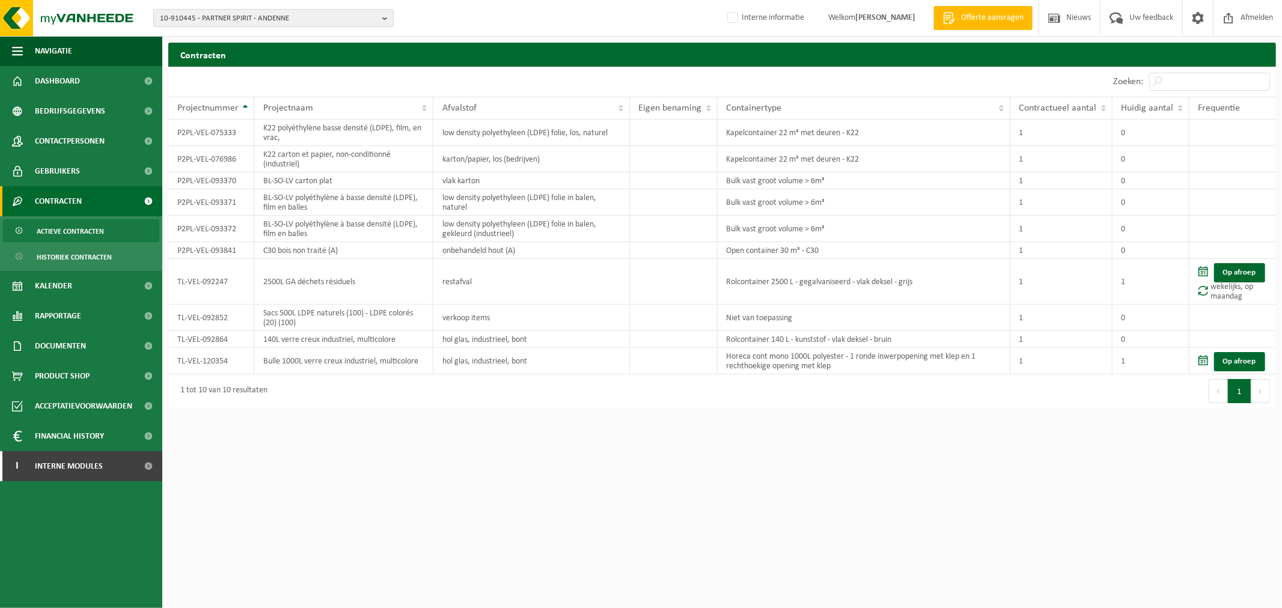
click at [209, 10] on span "10-910445 - PARTNER SPIRIT - ANDENNE" at bounding box center [269, 19] width 218 height 18
